Goal: Task Accomplishment & Management: Manage account settings

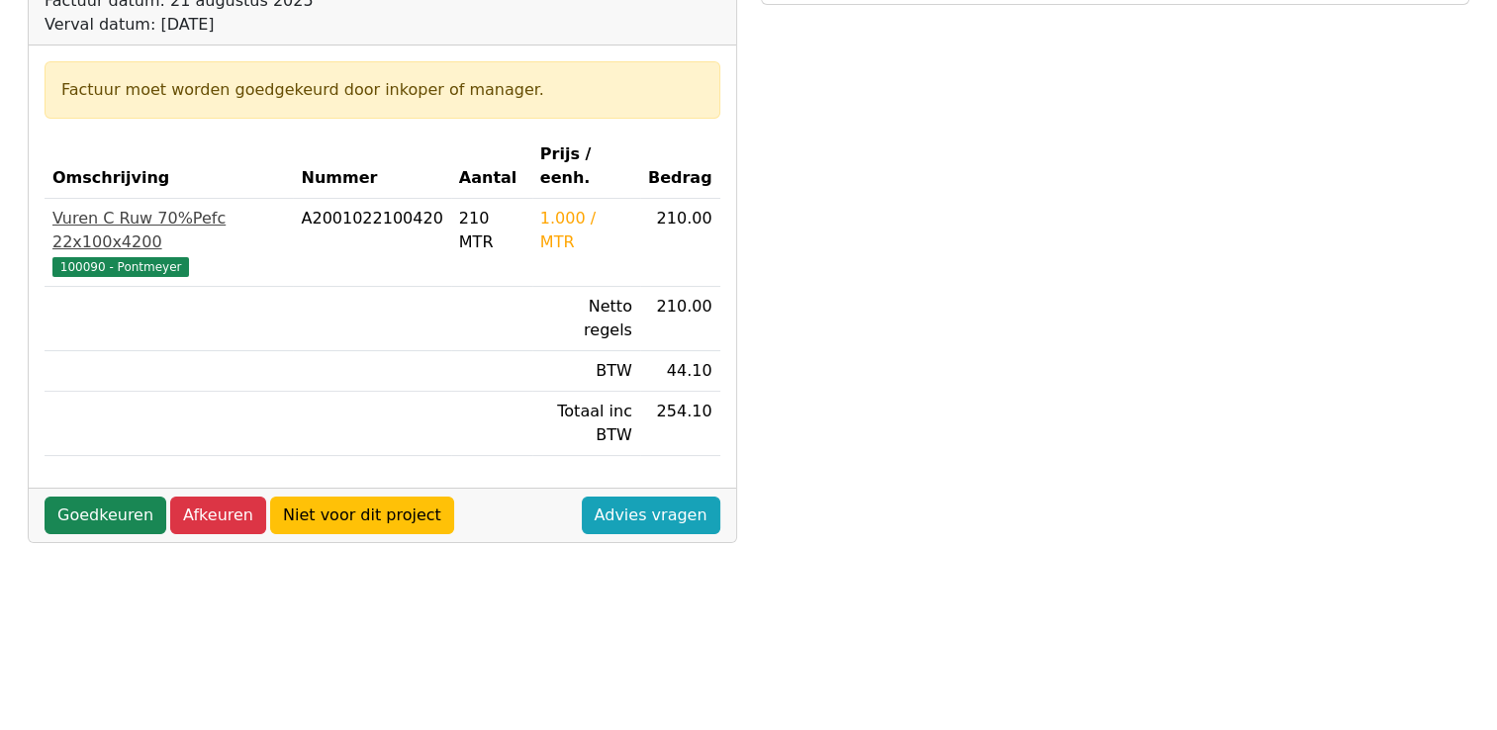
scroll to position [198, 0]
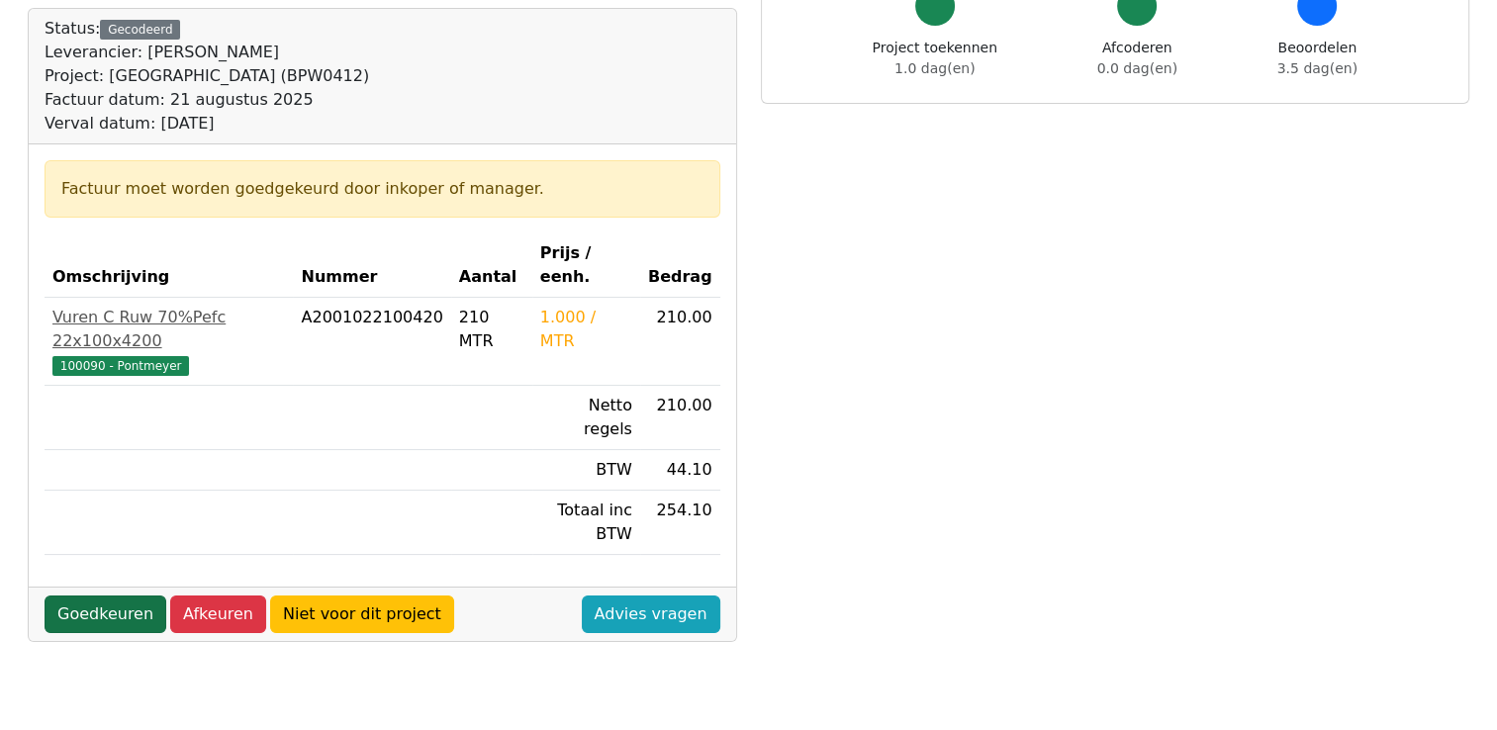
click at [102, 596] on link "Goedkeuren" at bounding box center [106, 615] width 122 height 38
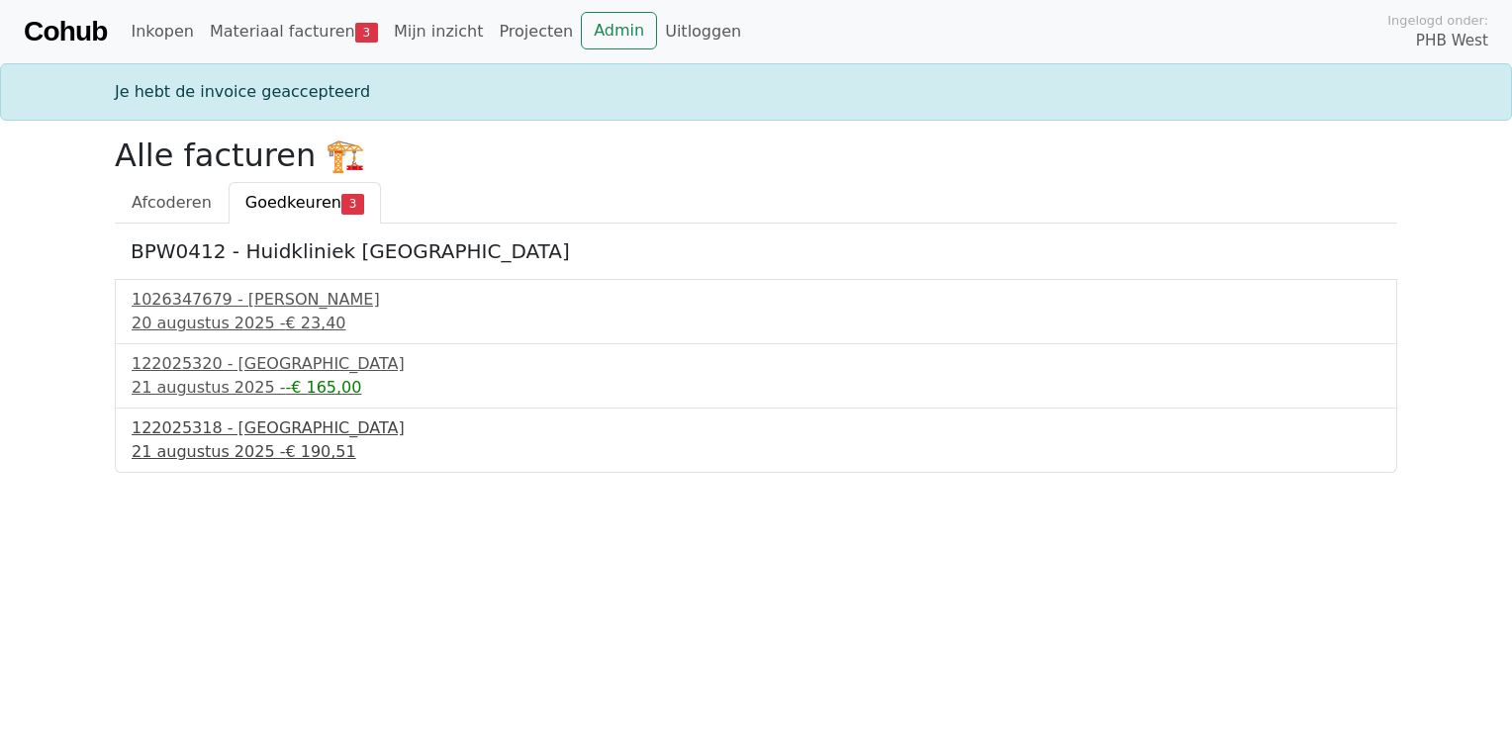
click at [225, 452] on div "21 augustus 2025 - € 190,51" at bounding box center [756, 452] width 1249 height 24
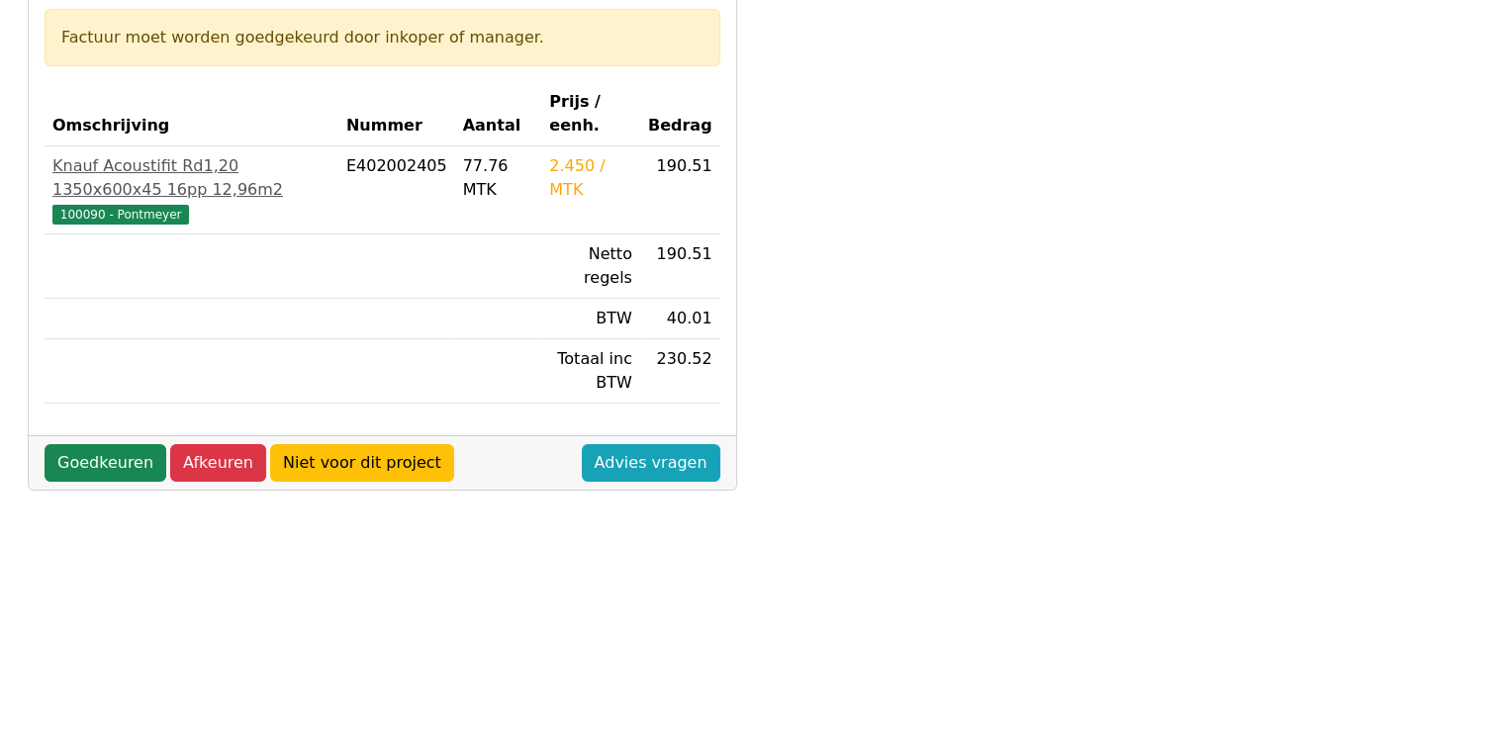
scroll to position [396, 0]
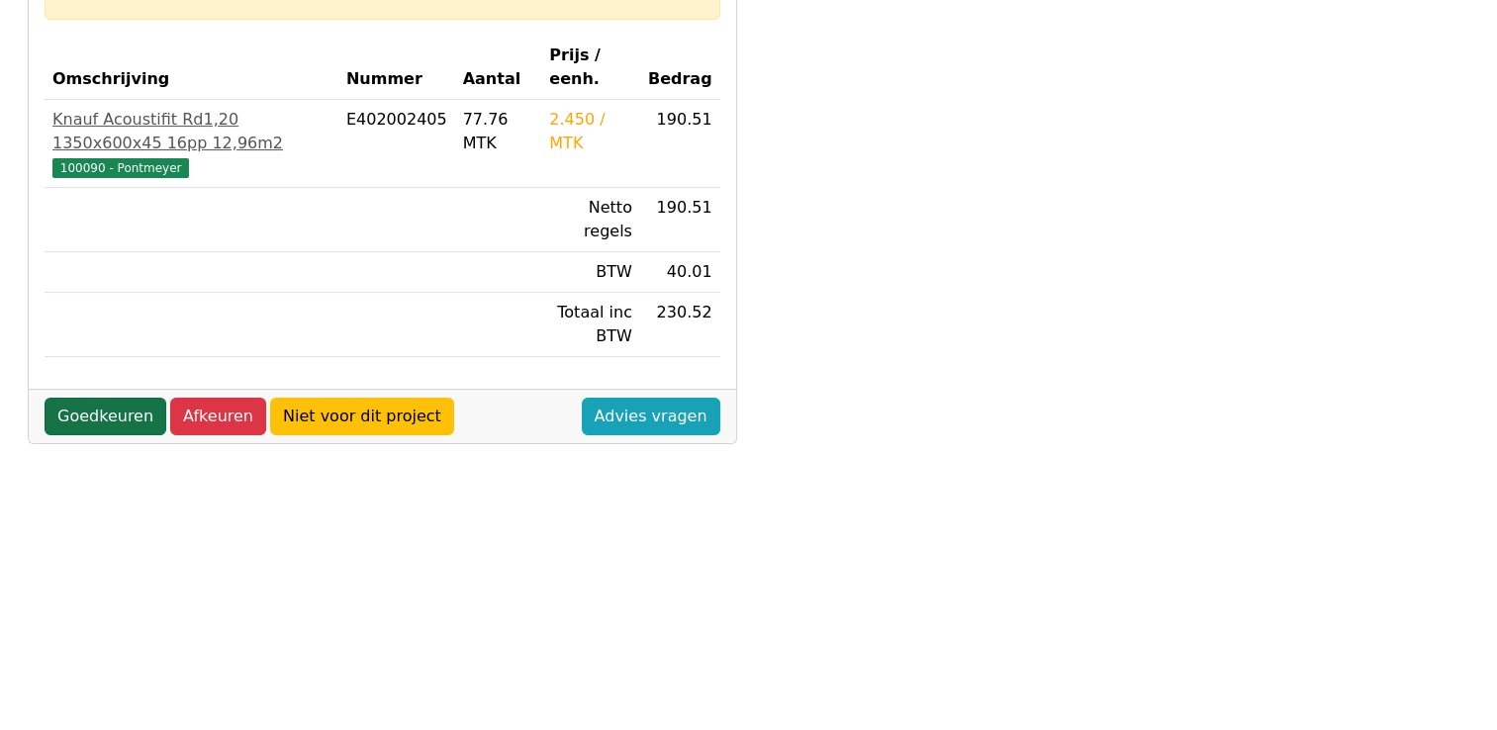
click at [115, 398] on link "Goedkeuren" at bounding box center [106, 417] width 122 height 38
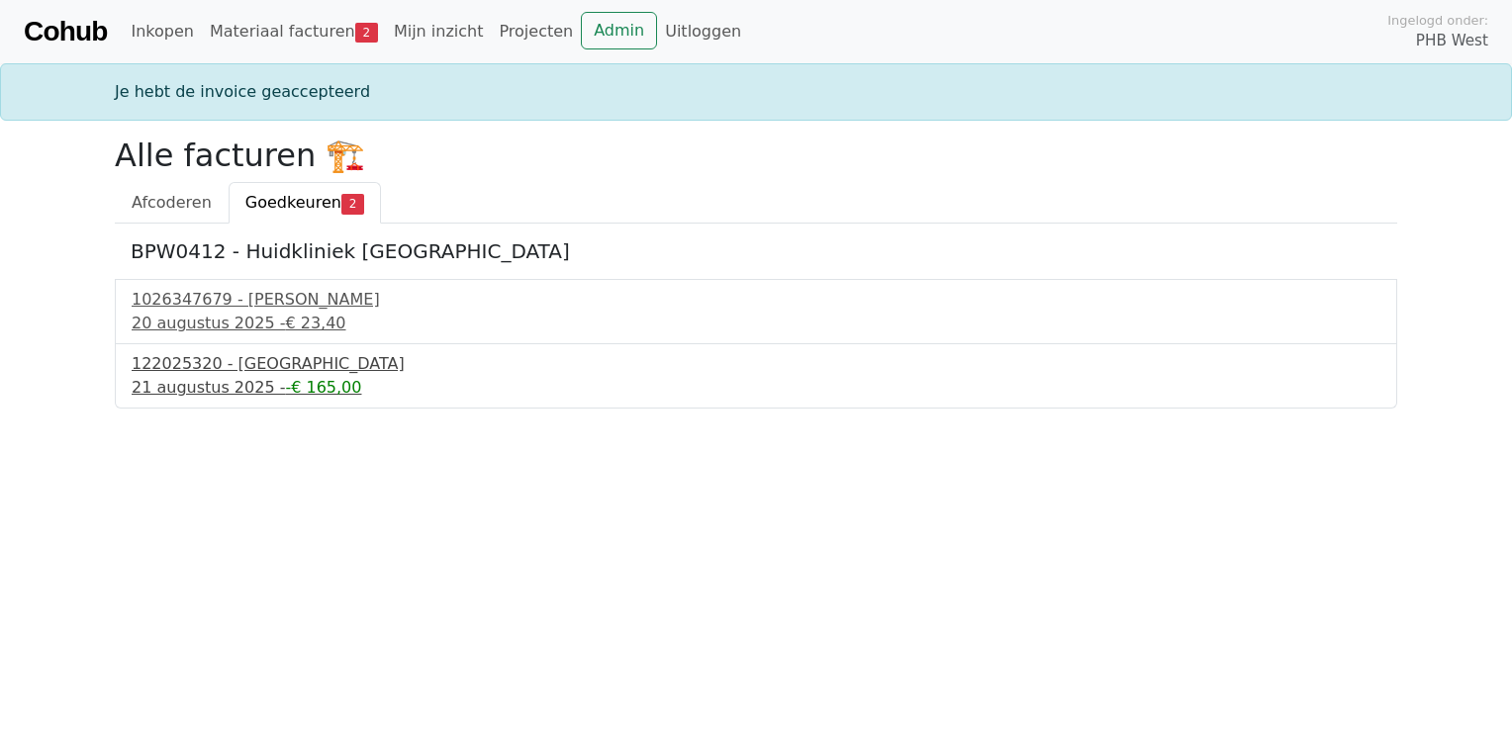
click at [206, 366] on div "122025320 - PontMeyer" at bounding box center [756, 364] width 1249 height 24
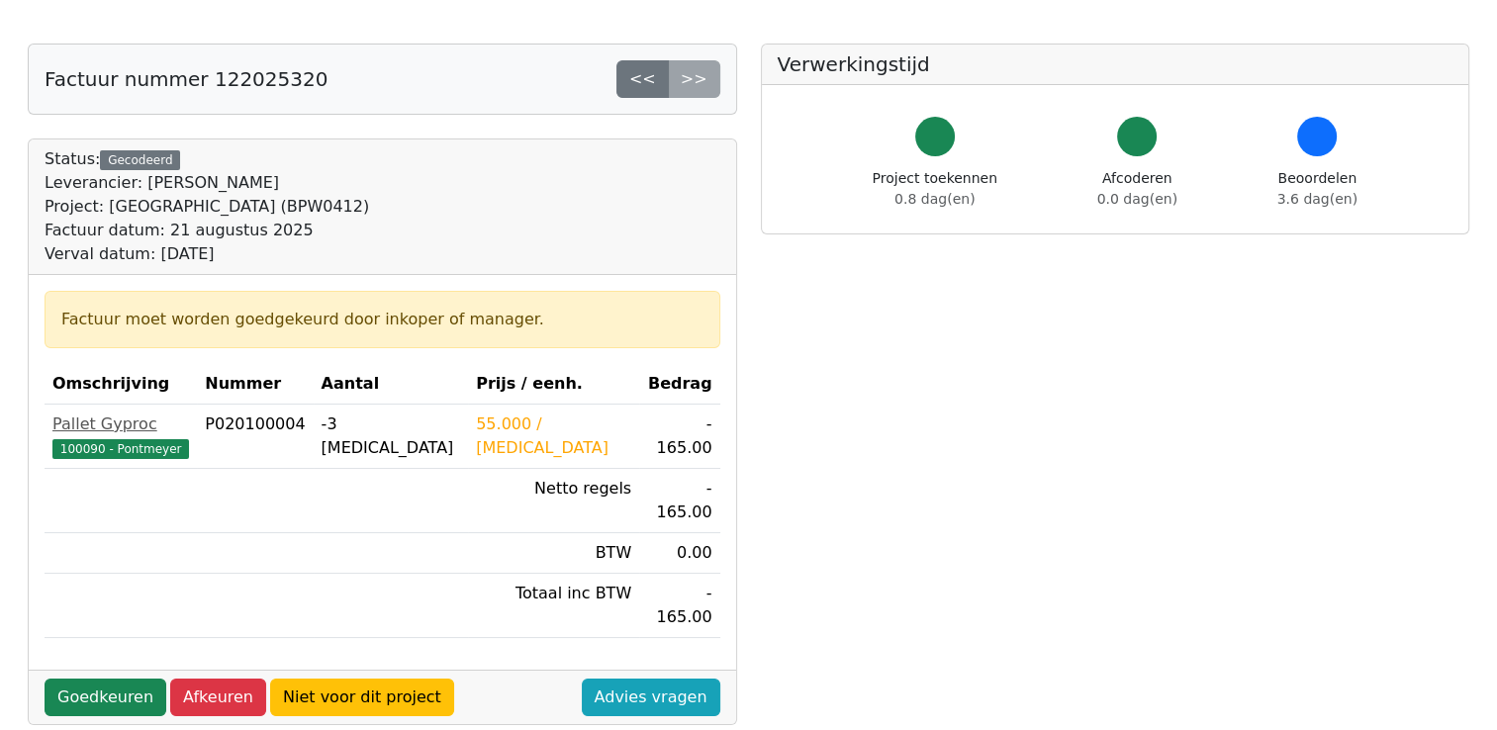
scroll to position [198, 0]
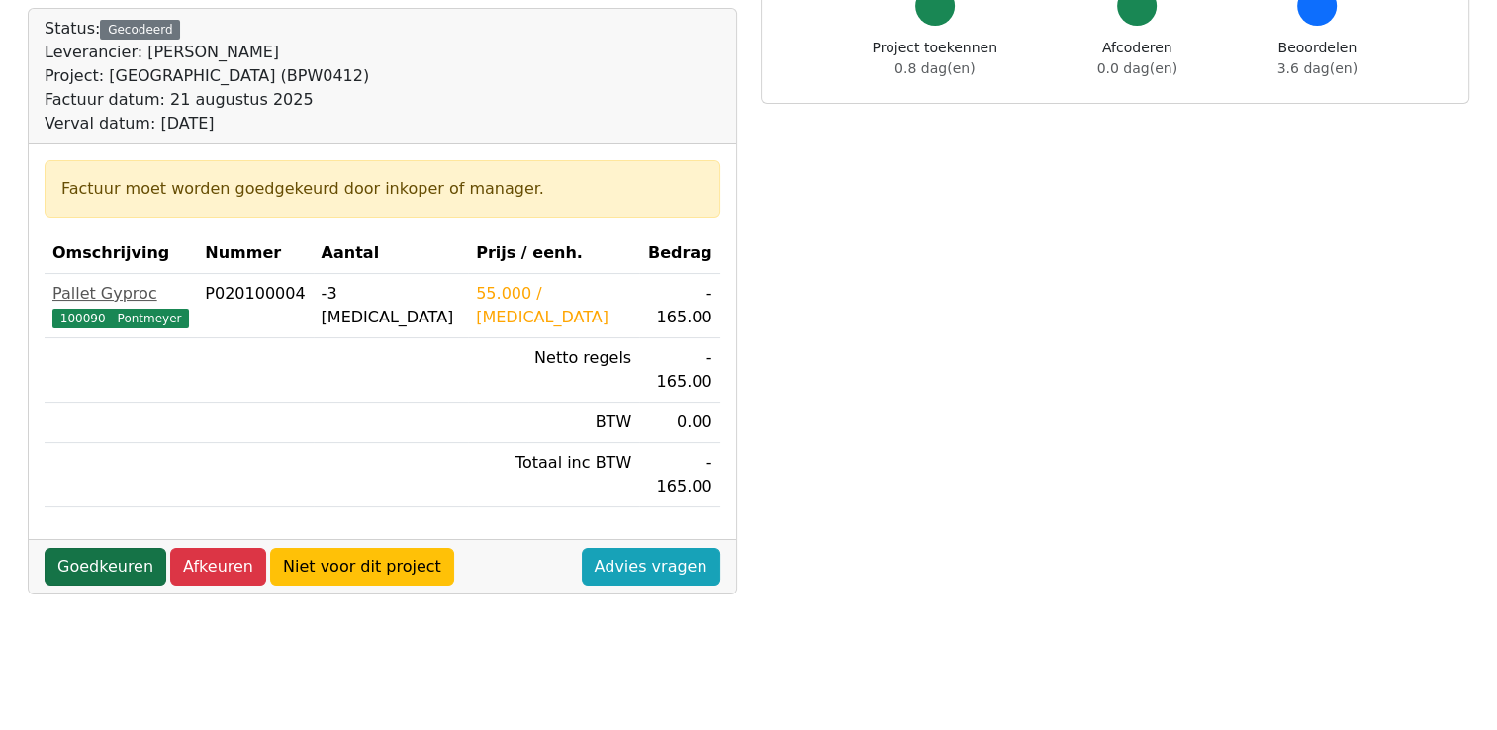
click at [79, 548] on link "Goedkeuren" at bounding box center [106, 567] width 122 height 38
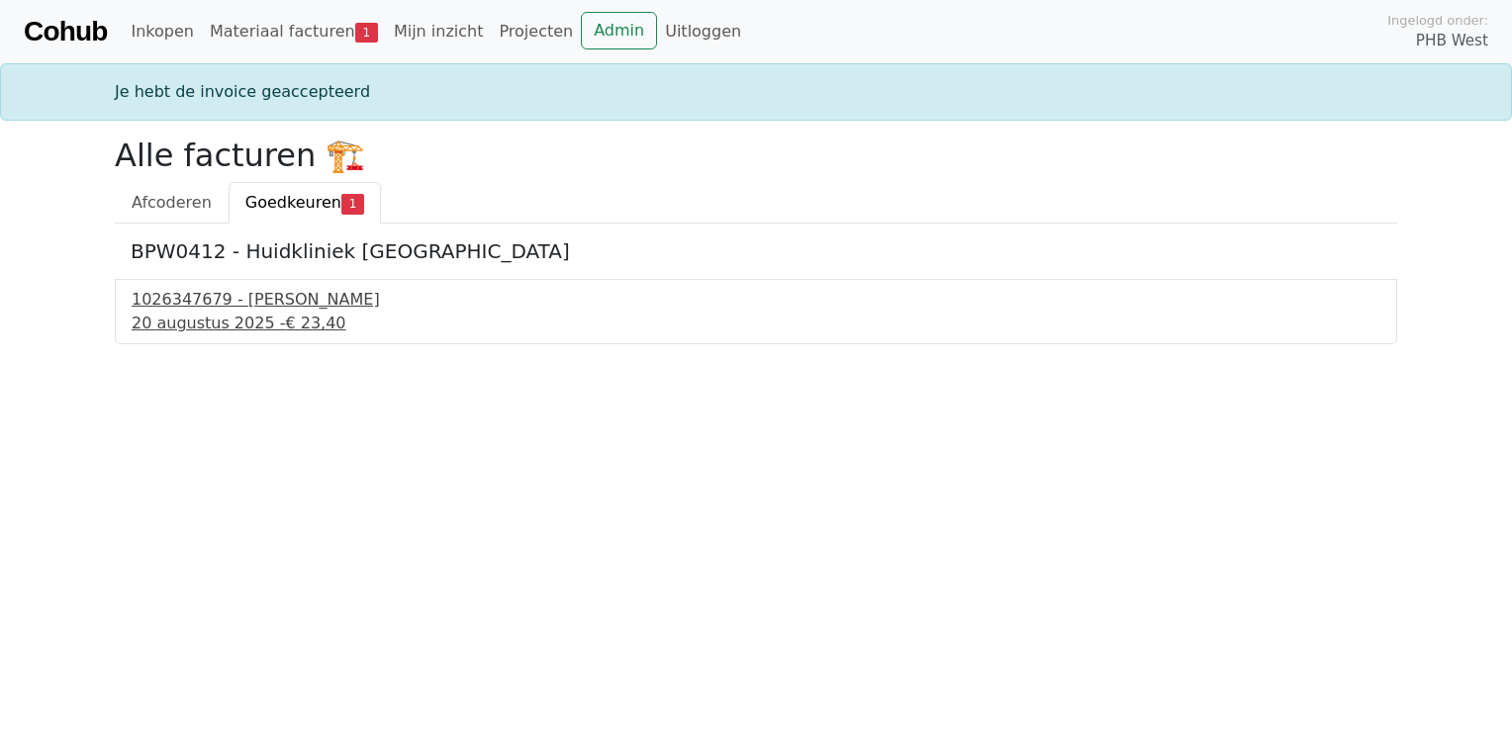
click at [203, 325] on div "[DATE] - € 23,40" at bounding box center [756, 324] width 1249 height 24
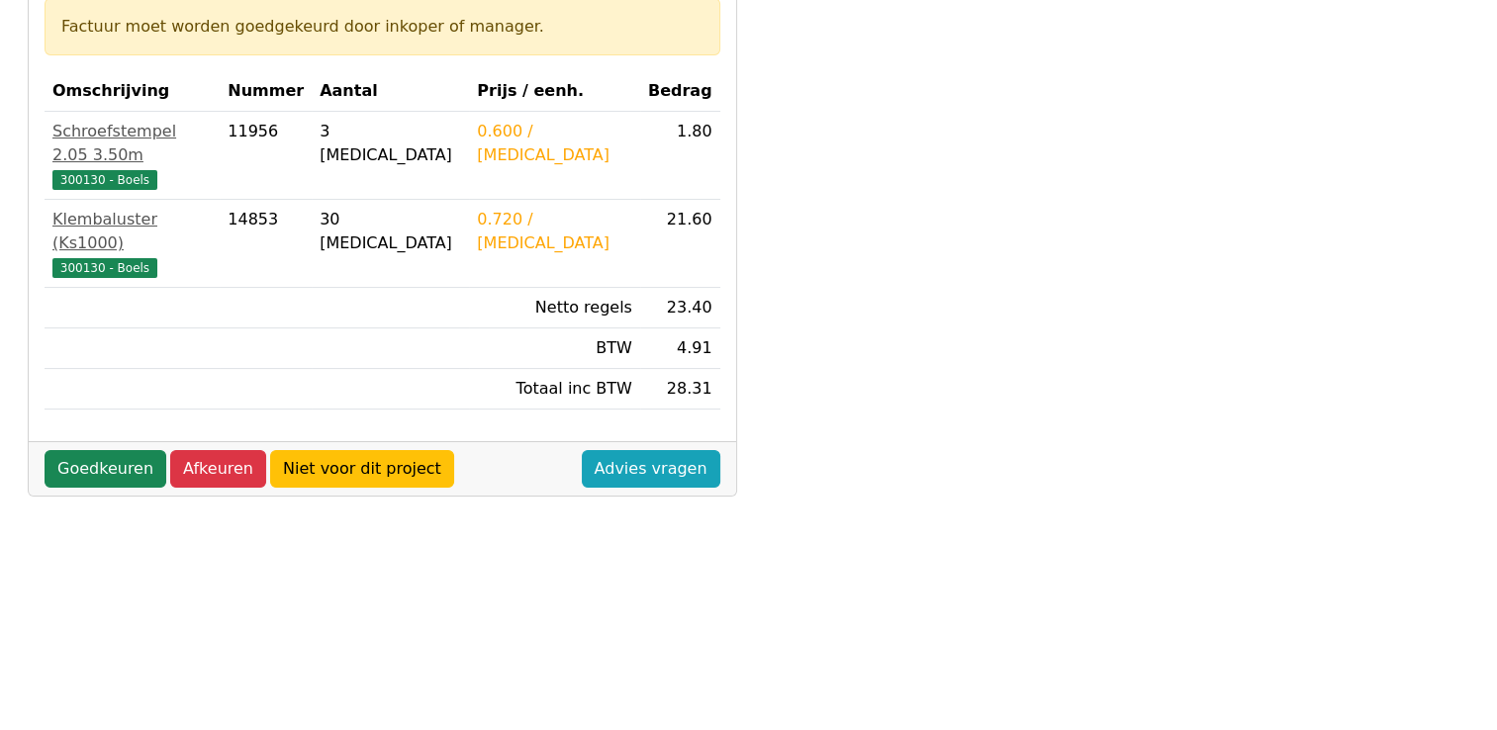
scroll to position [396, 0]
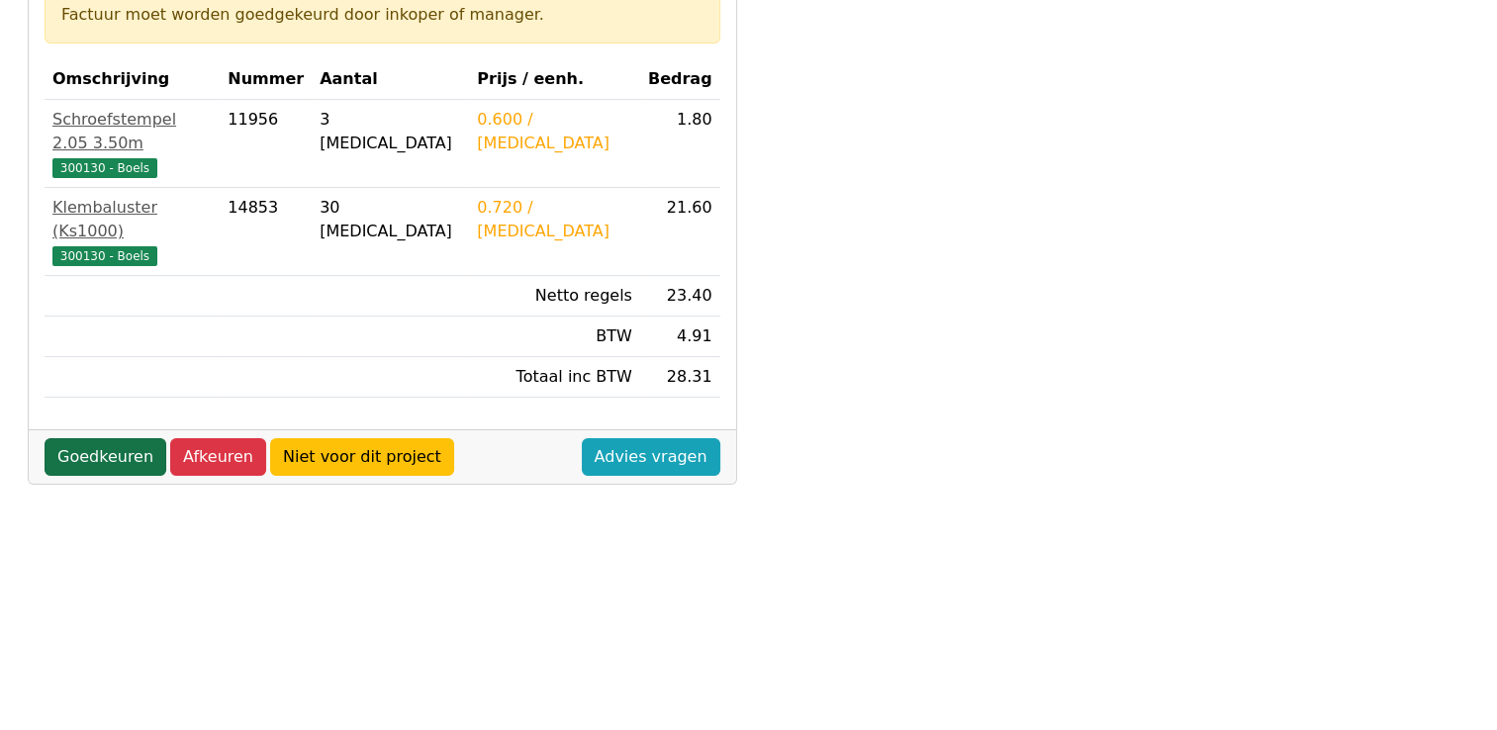
click at [71, 438] on link "Goedkeuren" at bounding box center [106, 457] width 122 height 38
